Goal: Information Seeking & Learning: Learn about a topic

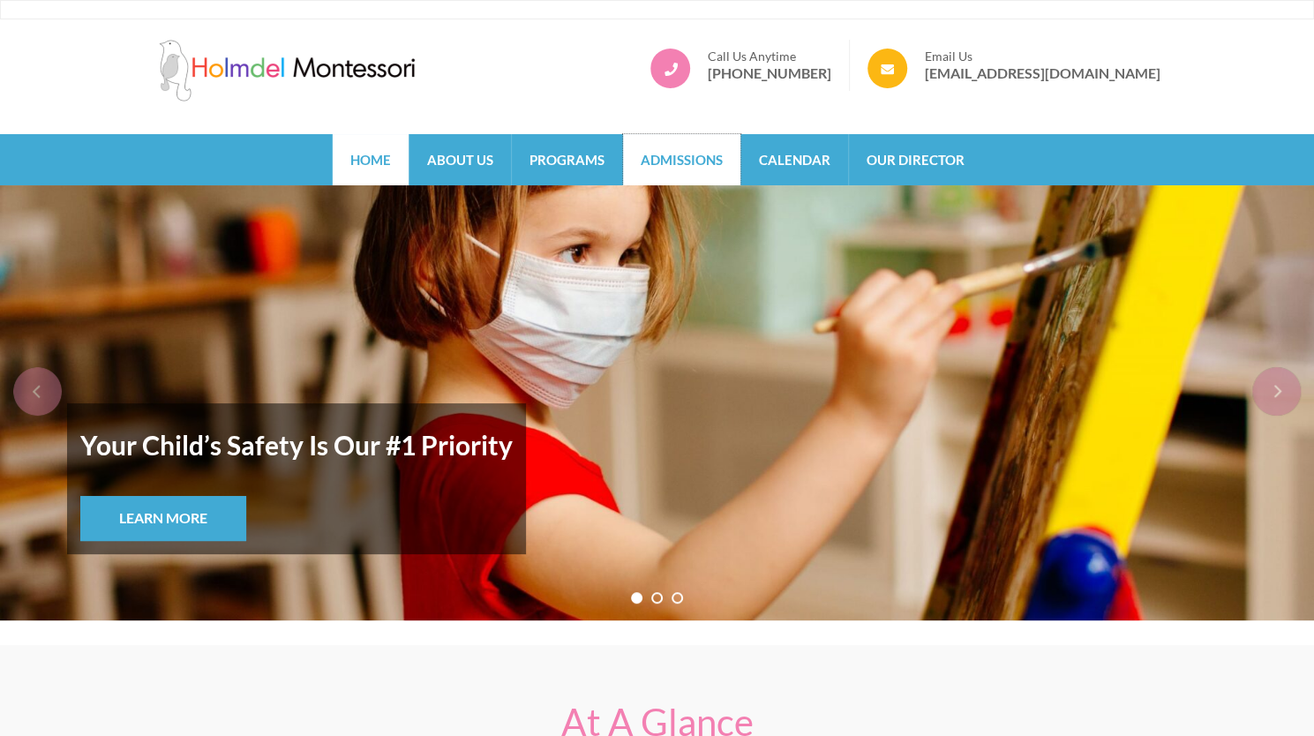
click at [673, 158] on link "Admissions" at bounding box center [681, 159] width 117 height 51
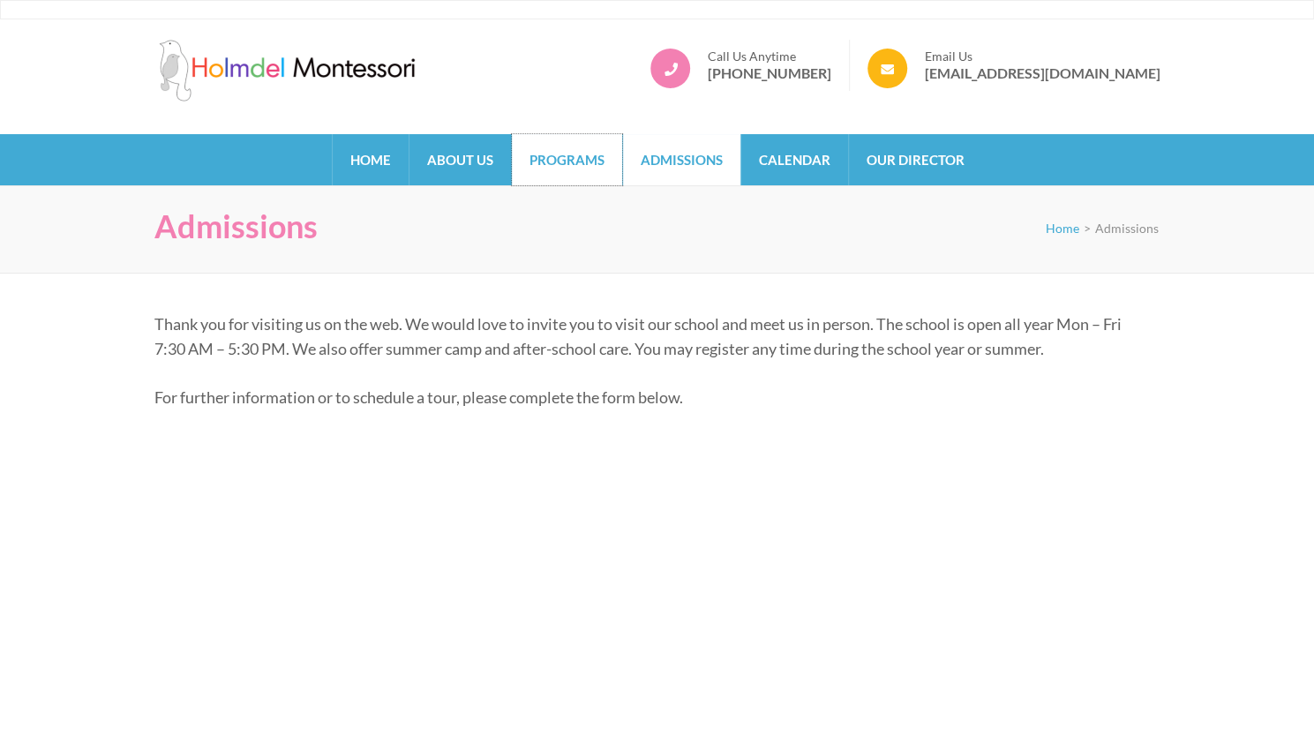
click at [567, 171] on link "Programs" at bounding box center [567, 159] width 110 height 51
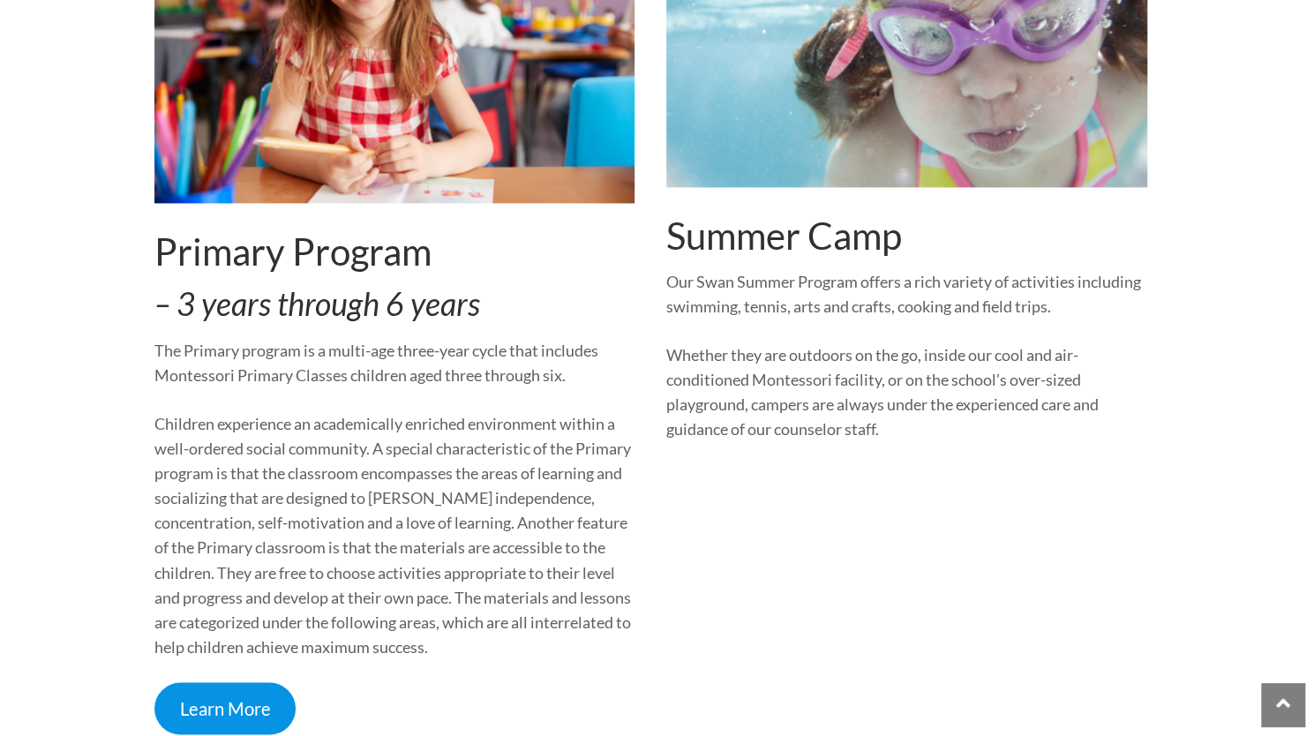
scroll to position [1477, 0]
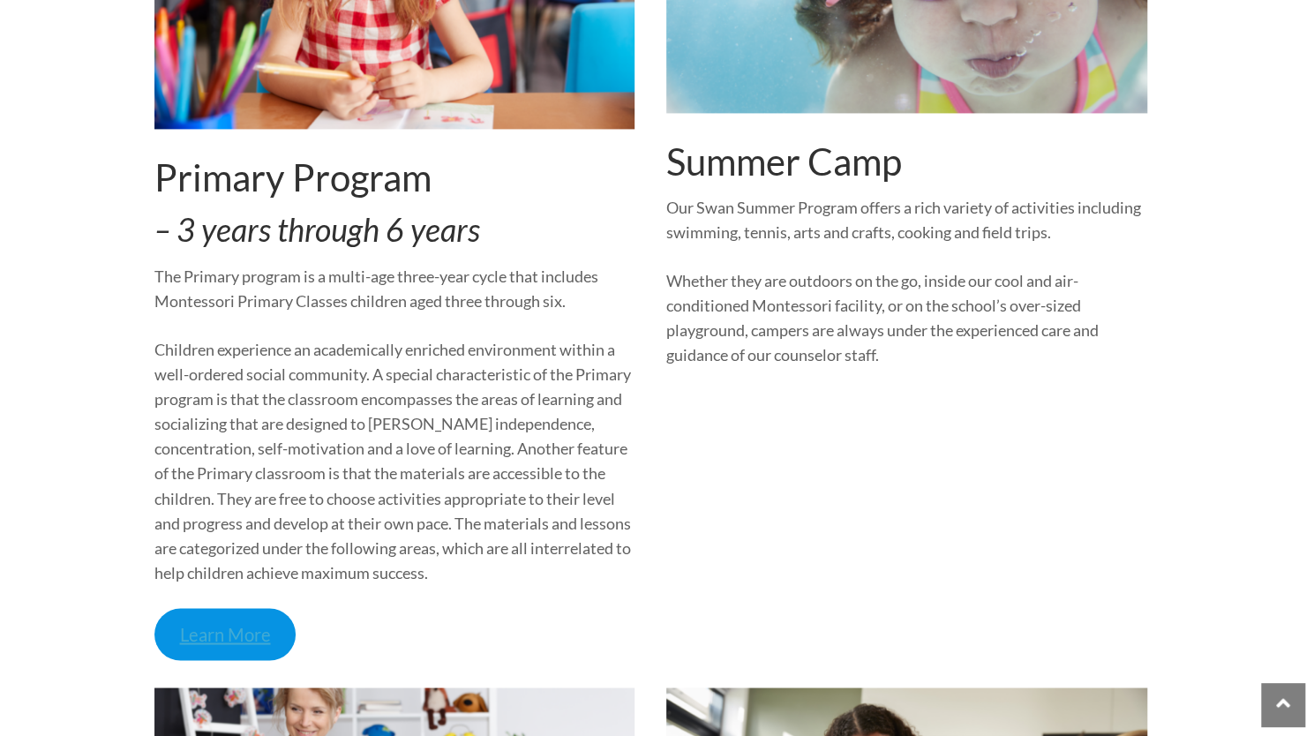
click at [238, 642] on link "Learn More" at bounding box center [225, 634] width 142 height 52
